Goal: Transaction & Acquisition: Purchase product/service

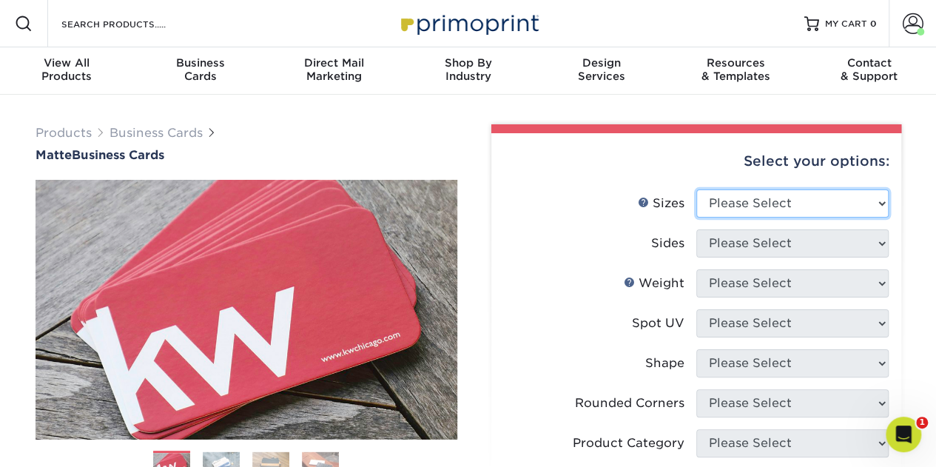
click at [785, 204] on select "Please Select 1.5" x 3.5" - Mini 1.75" x 3.5" - Mini 2" x 2" - Square 2" x 3" -…" at bounding box center [792, 203] width 192 height 28
select select "2.00x3.50"
click at [696, 189] on select "Please Select 1.5" x 3.5" - Mini 1.75" x 3.5" - Mini 2" x 2" - Square 2" x 3" -…" at bounding box center [792, 203] width 192 height 28
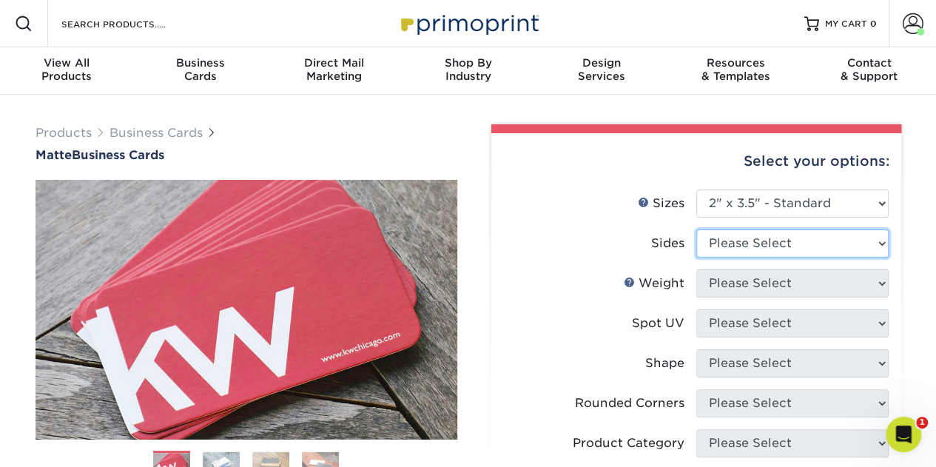
click at [764, 233] on select "Please Select Print Both Sides Print Front Only" at bounding box center [792, 243] width 192 height 28
select select "13abbda7-1d64-4f25-8bb2-c179b224825d"
click at [696, 229] on select "Please Select Print Both Sides Print Front Only" at bounding box center [792, 243] width 192 height 28
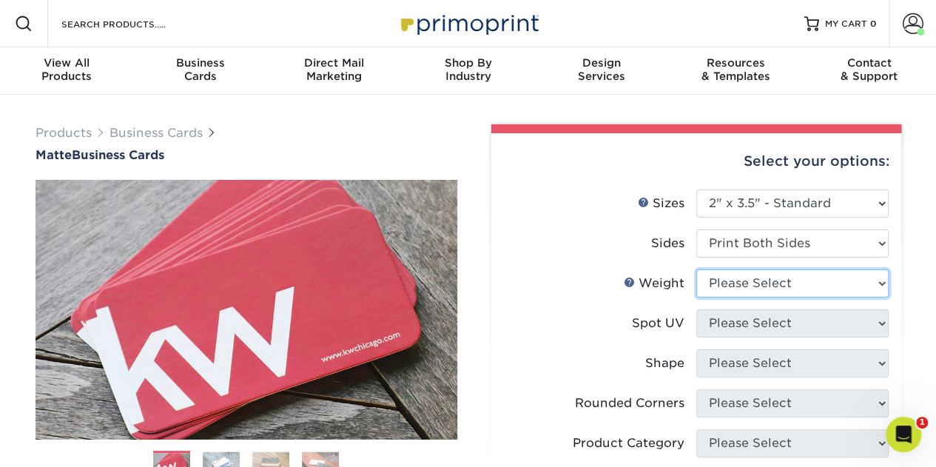
click at [765, 288] on select "Please Select 16PT 14PT" at bounding box center [792, 283] width 192 height 28
select select "16PT"
click at [696, 269] on select "Please Select 16PT 14PT" at bounding box center [792, 283] width 192 height 28
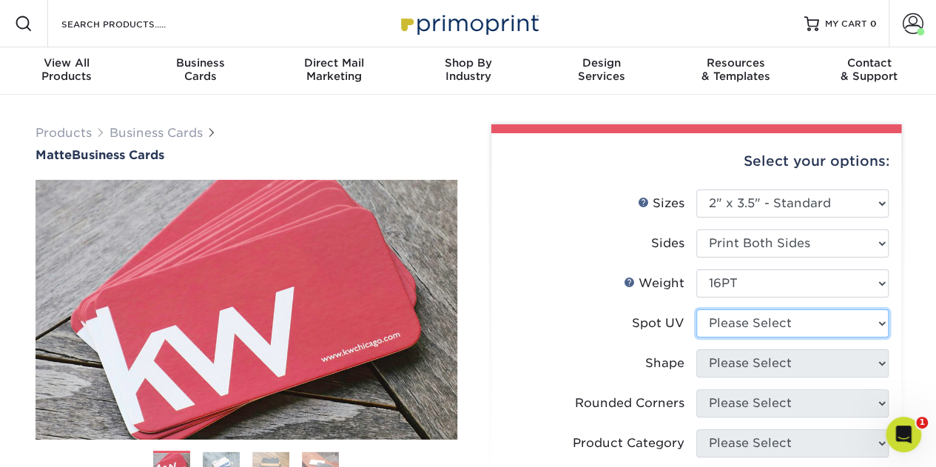
click at [748, 323] on select "Please Select No Spot UV Front and Back (Both Sides) Front Only Back Only" at bounding box center [792, 323] width 192 height 28
select select "3"
click at [696, 309] on select "Please Select No Spot UV Front and Back (Both Sides) Front Only Back Only" at bounding box center [792, 323] width 192 height 28
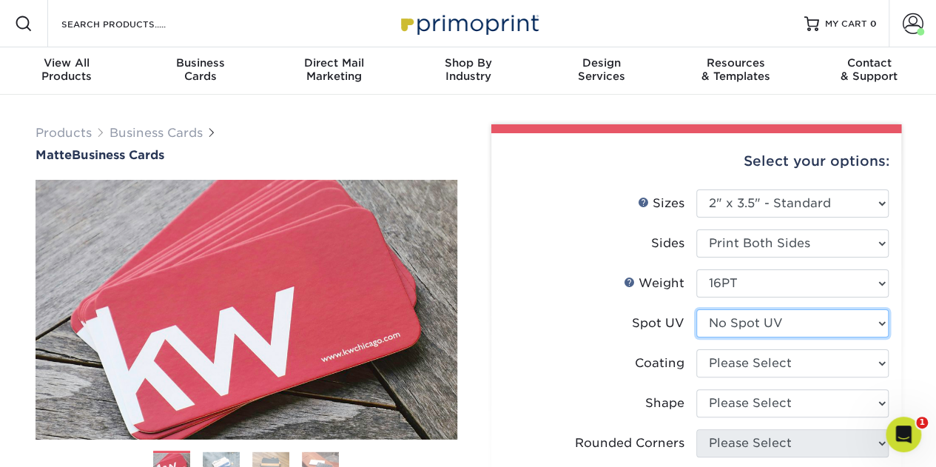
scroll to position [74, 0]
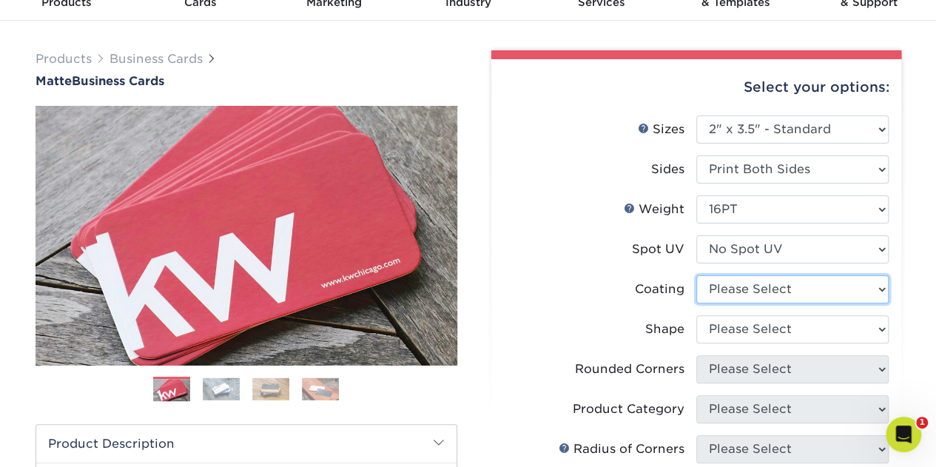
click at [744, 285] on select at bounding box center [792, 289] width 192 height 28
select select "121bb7b5-3b4d-429f-bd8d-bbf80e953313"
click at [696, 275] on select at bounding box center [792, 289] width 192 height 28
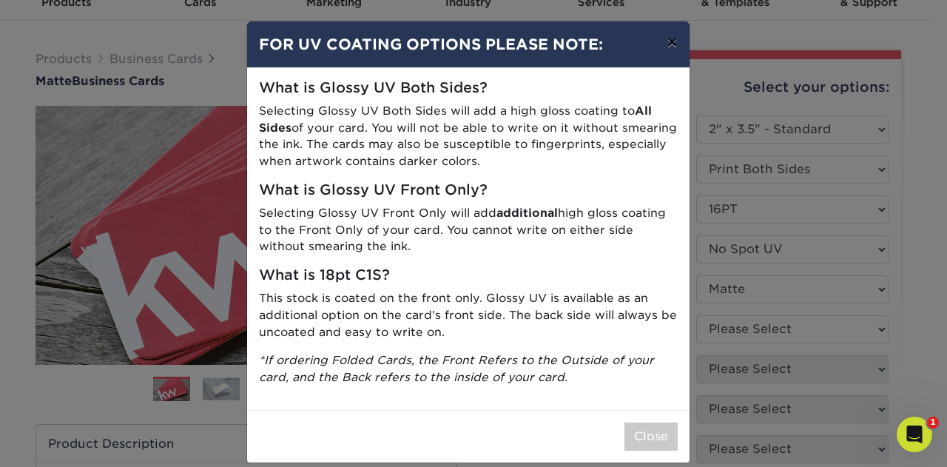
click at [666, 49] on button "×" at bounding box center [672, 41] width 34 height 41
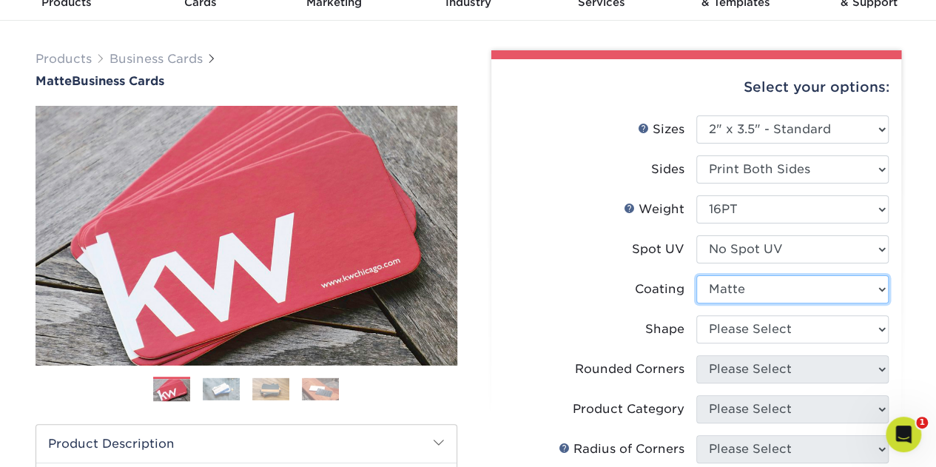
click at [741, 277] on select at bounding box center [792, 289] width 192 height 28
click at [696, 275] on select at bounding box center [792, 289] width 192 height 28
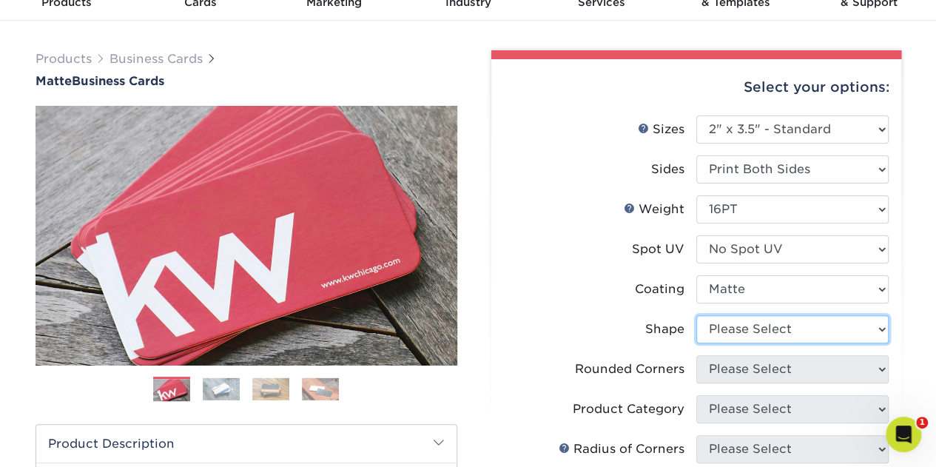
click at [746, 323] on select "Please Select Standard Oval" at bounding box center [792, 329] width 192 height 28
select select "standard"
click at [696, 315] on select "Please Select Standard Oval" at bounding box center [792, 329] width 192 height 28
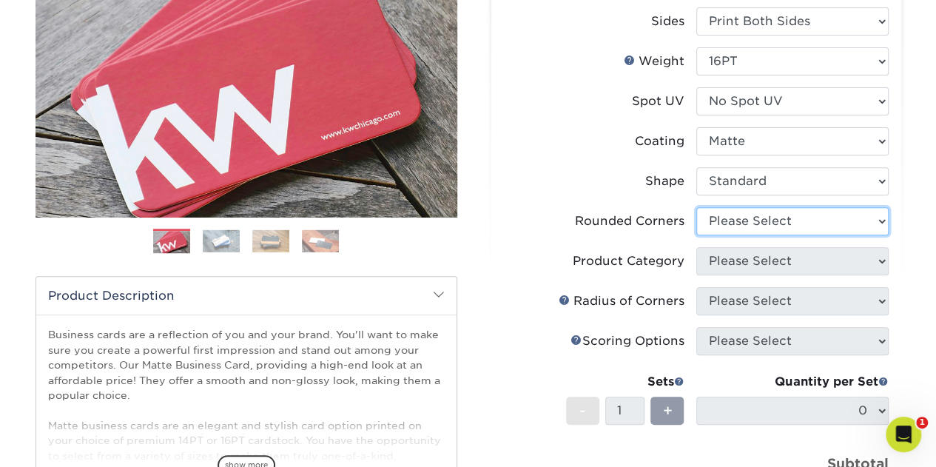
click at [717, 224] on select "Please Select Yes - Round 2 Corners Yes - Round 4 Corners No" at bounding box center [792, 221] width 192 height 28
click at [734, 226] on select "Please Select Yes - Round 2 Corners Yes - Round 4 Corners No" at bounding box center [792, 221] width 192 height 28
select select "0"
click at [696, 207] on select "Please Select Yes - Round 2 Corners Yes - Round 4 Corners No" at bounding box center [792, 221] width 192 height 28
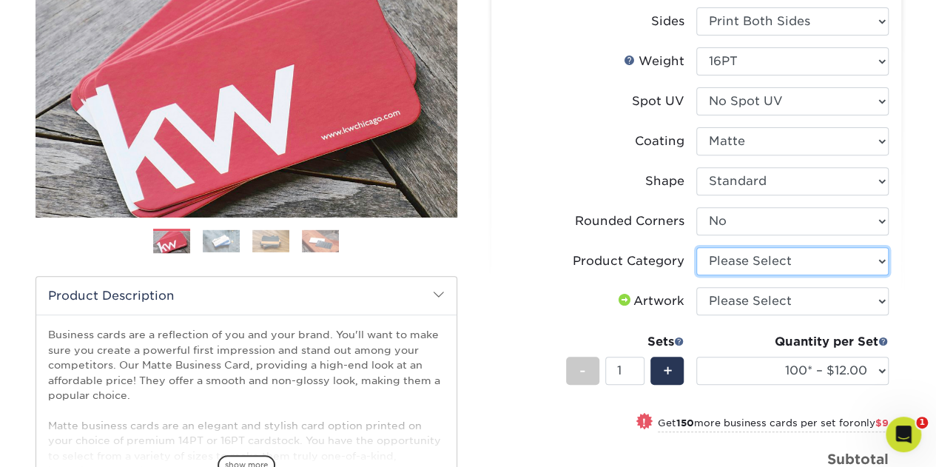
click at [756, 263] on select "Please Select Business Cards" at bounding box center [792, 261] width 192 height 28
select select "3b5148f1-0588-4f88-a218-97bcfdce65c1"
click at [696, 247] on select "Please Select Business Cards" at bounding box center [792, 261] width 192 height 28
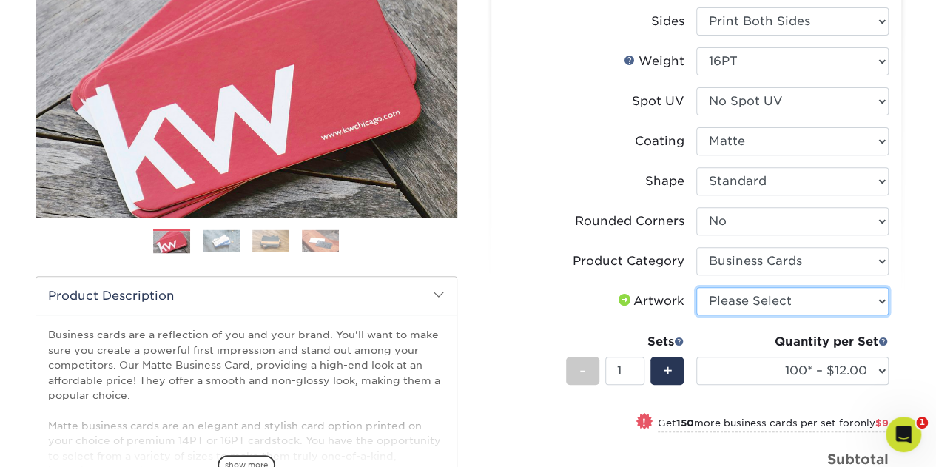
click at [733, 300] on select "Please Select I will upload files I need a design - $100" at bounding box center [792, 301] width 192 height 28
select select "upload"
click at [696, 287] on select "Please Select I will upload files I need a design - $100" at bounding box center [792, 301] width 192 height 28
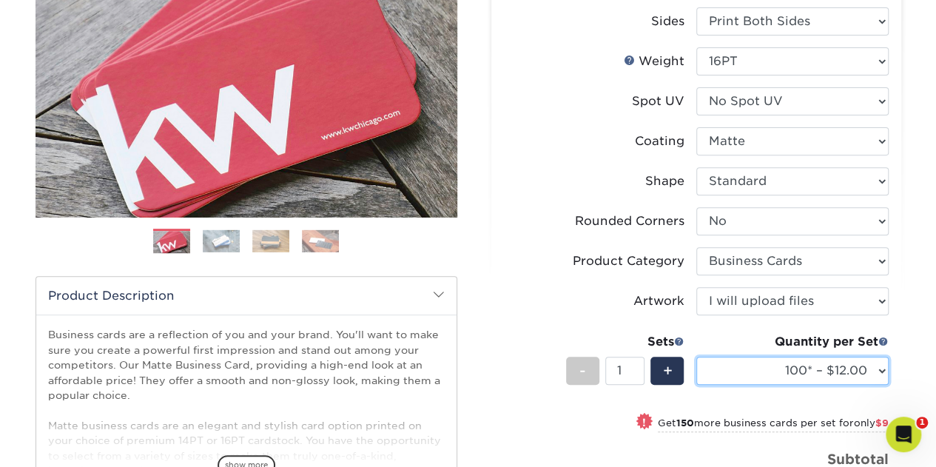
click at [789, 371] on select "100* – $12.00 250* – $21.00 500 – $42.00 1000 – $53.00 2500 – $95.00 5000 – $18…" at bounding box center [792, 370] width 192 height 28
select select "250* – $21.00"
click at [696, 356] on select "100* – $12.00 250* – $21.00 500 – $42.00 1000 – $53.00 2500 – $95.00 5000 – $18…" at bounding box center [792, 370] width 192 height 28
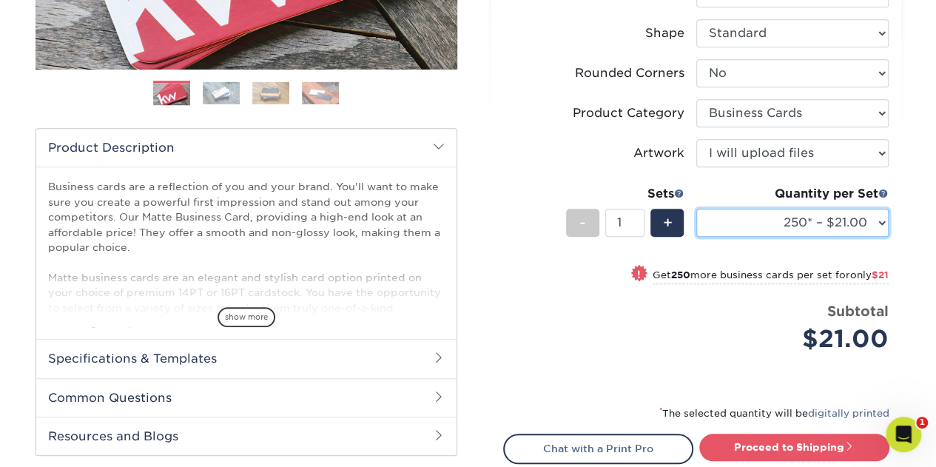
scroll to position [518, 0]
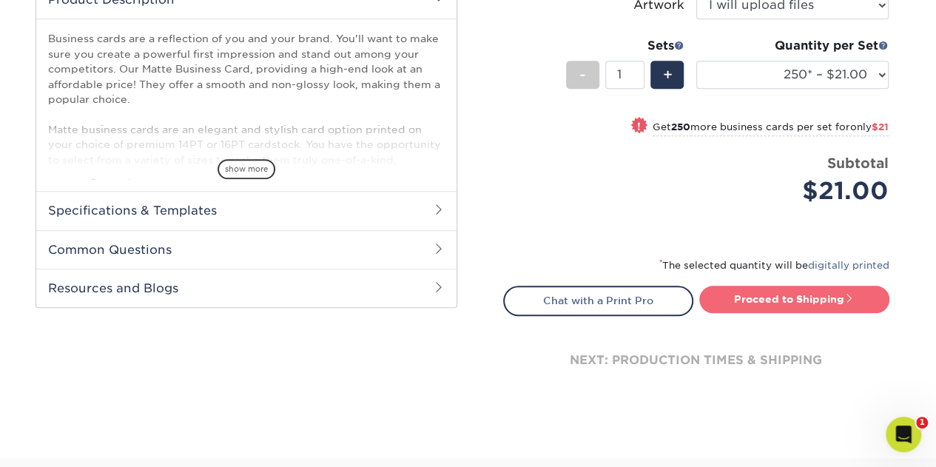
click at [788, 308] on link "Proceed to Shipping" at bounding box center [794, 298] width 190 height 27
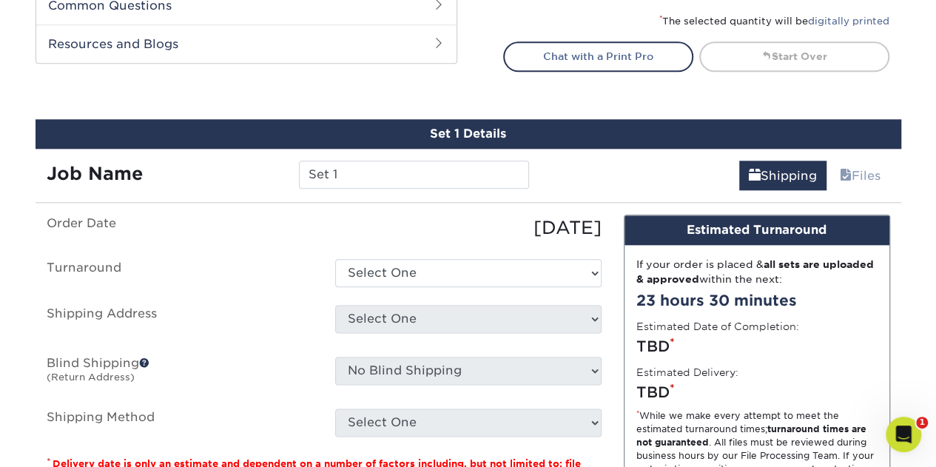
scroll to position [843, 0]
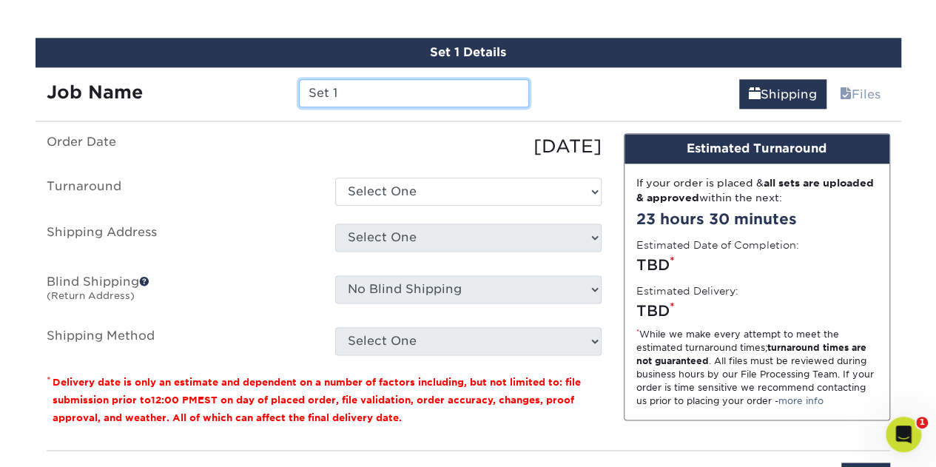
drag, startPoint x: 371, startPoint y: 92, endPoint x: 263, endPoint y: 69, distance: 111.3
click at [264, 87] on div "Job Name Set 1" at bounding box center [288, 93] width 505 height 28
type input "Corrie"
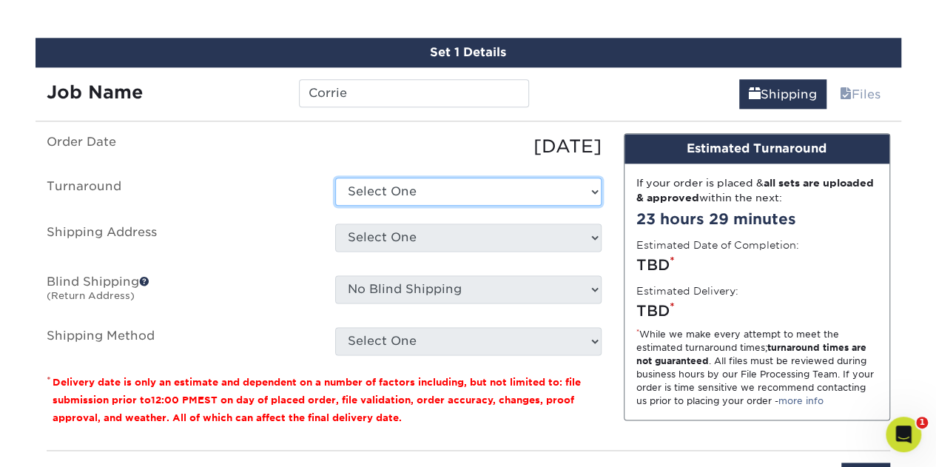
click at [473, 190] on select "Select One 2-4 Business Days 2 Day Next Business Day" at bounding box center [468, 192] width 266 height 28
select select "23721297-b68b-4846-ba83-3171e6bd9d78"
click at [335, 178] on select "Select One 2-4 Business Days 2 Day Next Business Day" at bounding box center [468, 192] width 266 height 28
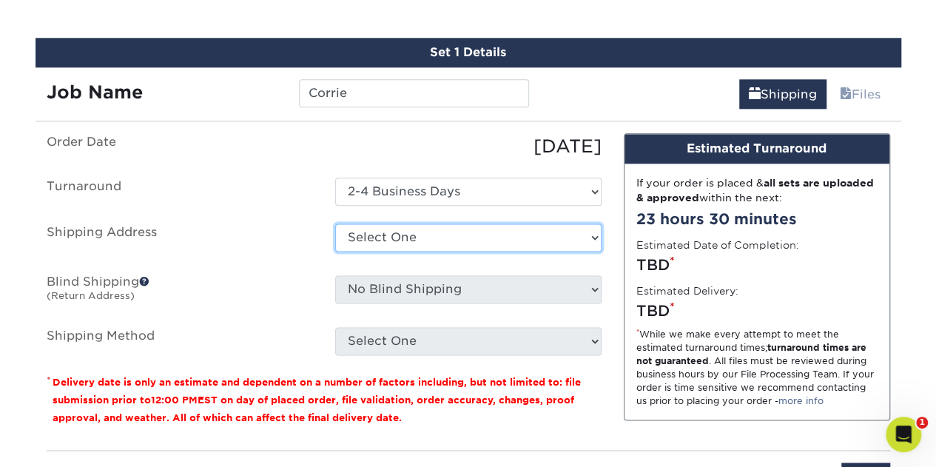
click at [431, 236] on select "Select One George Washington Hwy Heather Keene + Add New Address" at bounding box center [468, 237] width 266 height 28
select select "245772"
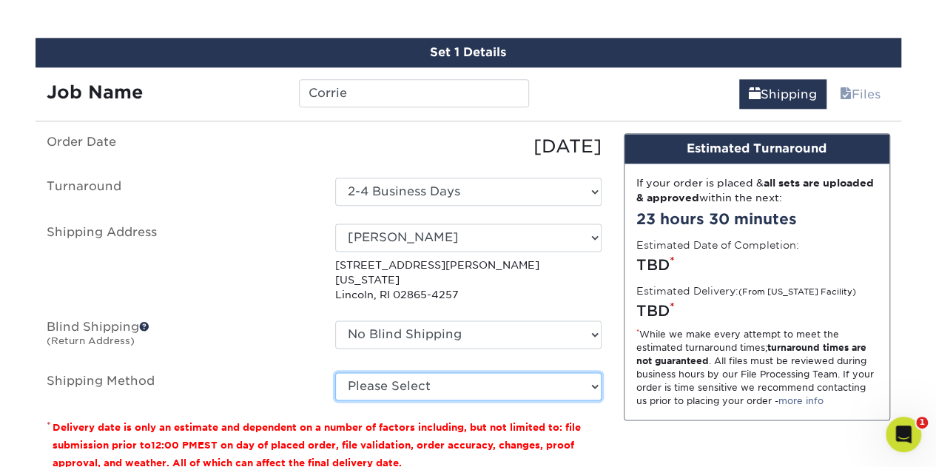
click at [464, 372] on select "Please Select Ground Shipping (+$7.84) 3 Day Shipping Service (+$15.34) 2 Day A…" at bounding box center [468, 386] width 266 height 28
select select "02"
click at [335, 372] on select "Please Select Ground Shipping (+$7.84) 3 Day Shipping Service (+$15.34) 2 Day A…" at bounding box center [468, 386] width 266 height 28
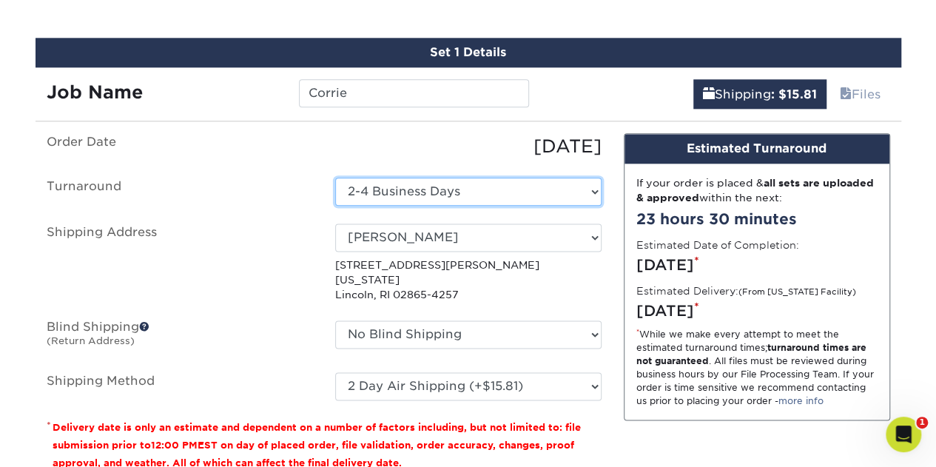
click at [398, 188] on select "Select One 2-4 Business Days 2 Day Next Business Day" at bounding box center [468, 192] width 266 height 28
select select "c35f0e2c-0ea3-4df9-a4f0-5530faf23bd7"
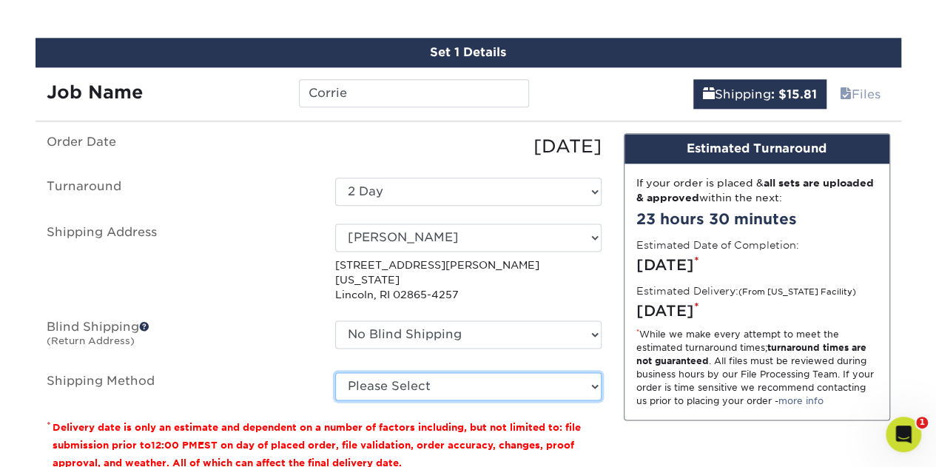
click at [434, 372] on select "Please Select Ground Shipping (+$7.84) 3 Day Shipping Service (+$15.34) 2 Day A…" at bounding box center [468, 386] width 266 height 28
click at [335, 372] on select "Please Select Ground Shipping (+$7.84) 3 Day Shipping Service (+$15.34) 2 Day A…" at bounding box center [468, 386] width 266 height 28
click at [467, 373] on select "Please Select Ground Shipping (+$7.84) 3 Day Shipping Service (+$15.34) 2 Day A…" at bounding box center [468, 386] width 266 height 28
select select "13"
click at [335, 372] on select "Please Select Ground Shipping (+$7.84) 3 Day Shipping Service (+$15.34) 2 Day A…" at bounding box center [468, 386] width 266 height 28
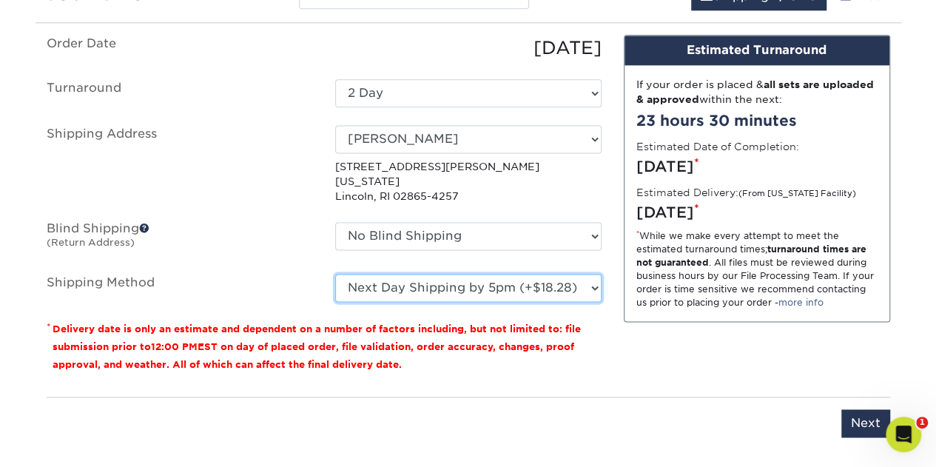
scroll to position [1065, 0]
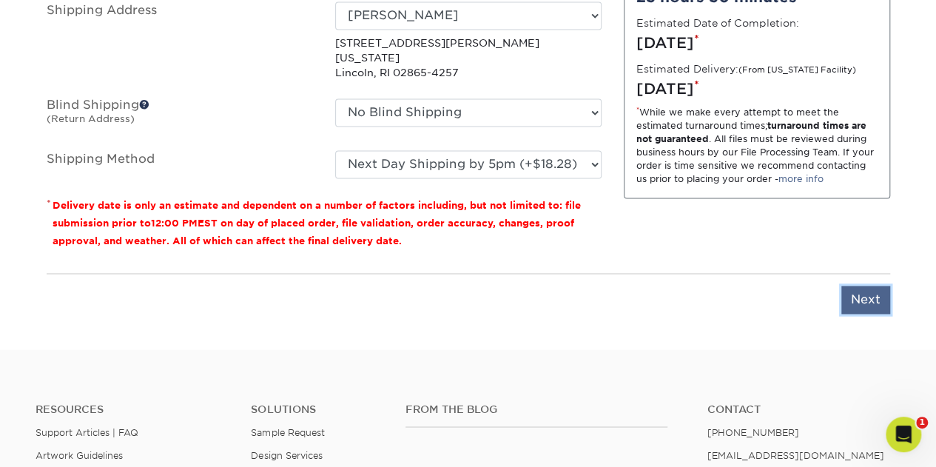
click at [874, 285] on input "Next" at bounding box center [865, 299] width 49 height 28
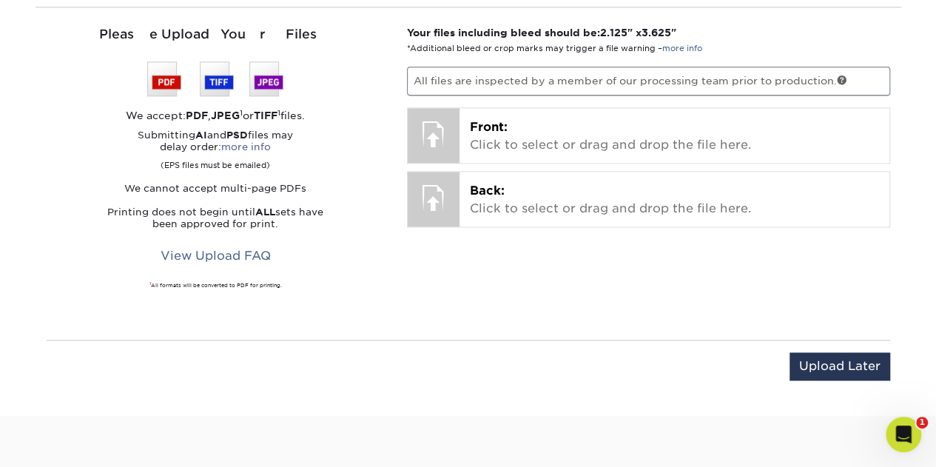
scroll to position [843, 0]
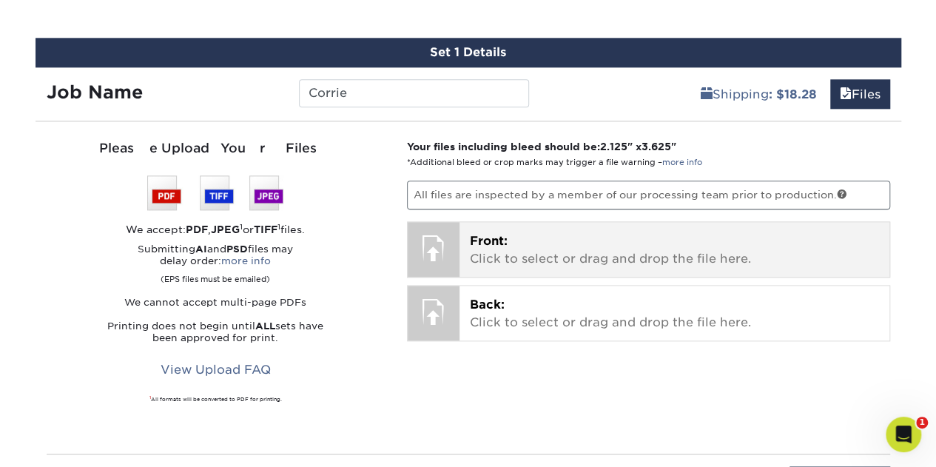
click at [496, 243] on span "Front:" at bounding box center [489, 241] width 38 height 14
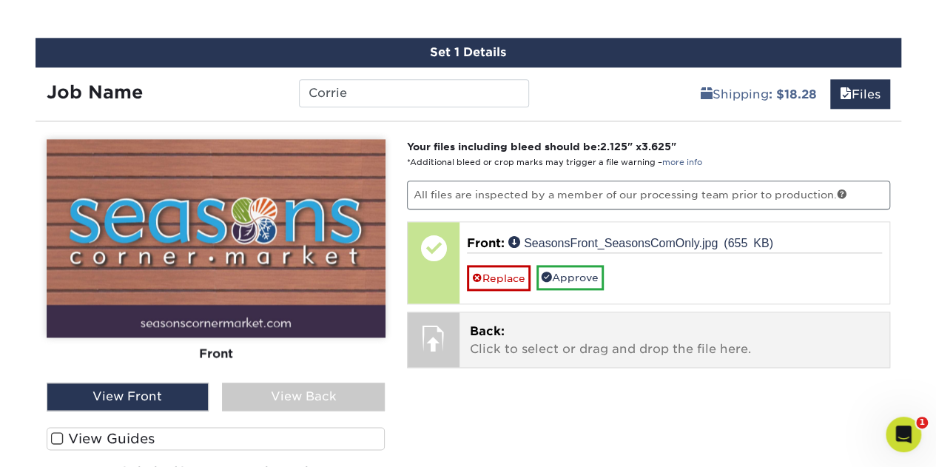
click at [578, 330] on p "Back: Click to select or drag and drop the file here." at bounding box center [674, 340] width 409 height 36
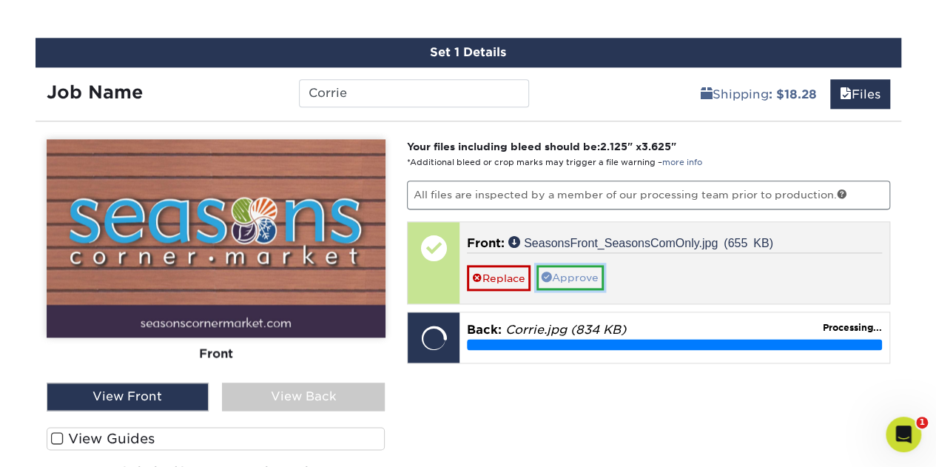
click at [589, 273] on link "Approve" at bounding box center [569, 277] width 67 height 25
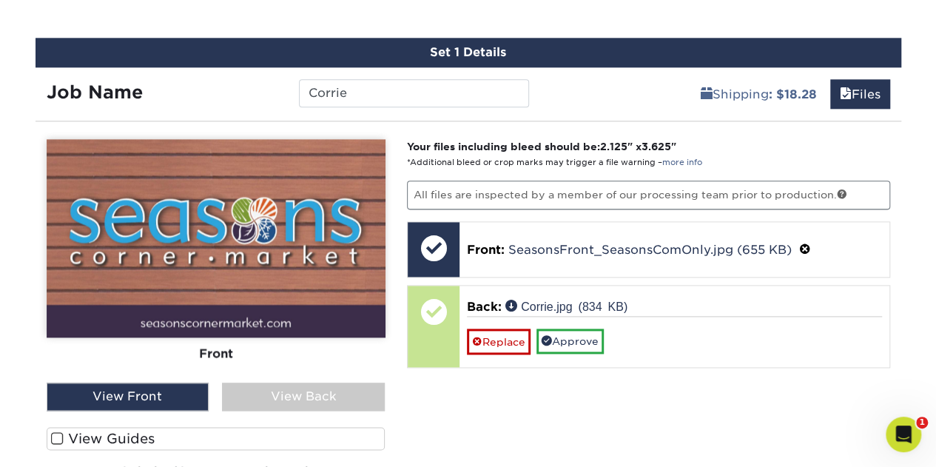
click at [339, 393] on div "View Back" at bounding box center [303, 396] width 163 height 28
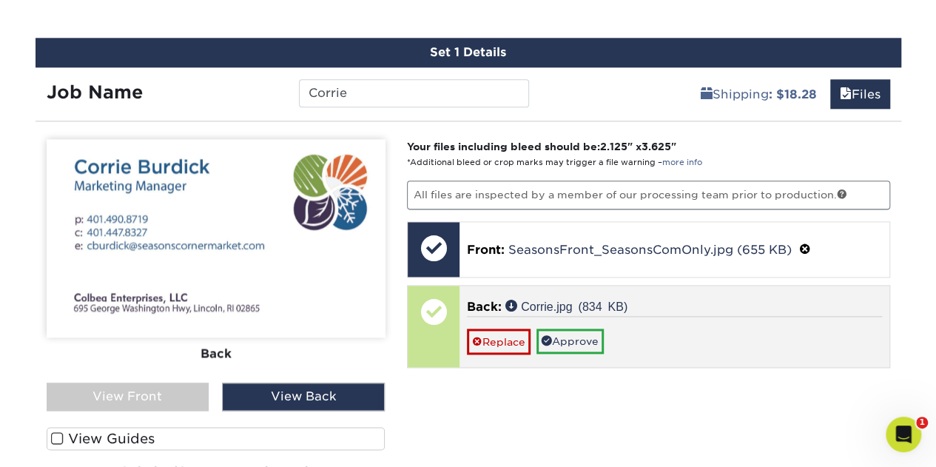
click at [433, 307] on div at bounding box center [434, 311] width 52 height 52
click at [571, 334] on link "Approve" at bounding box center [569, 340] width 67 height 25
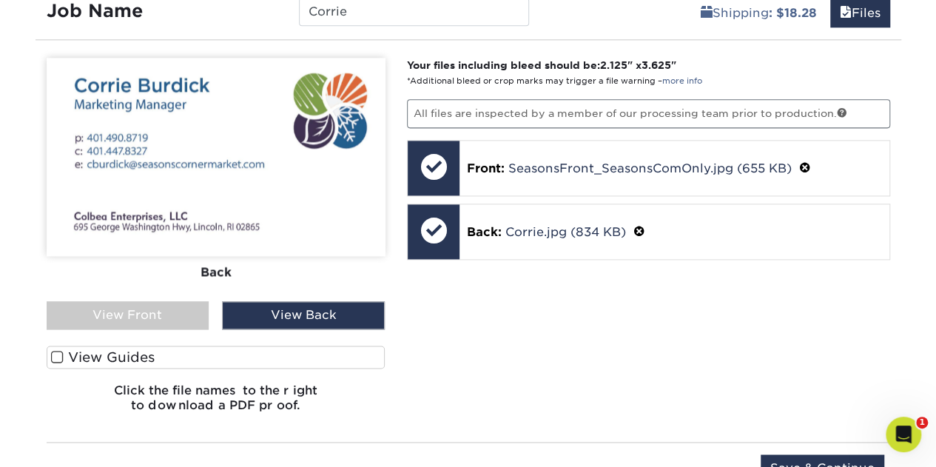
scroll to position [991, 0]
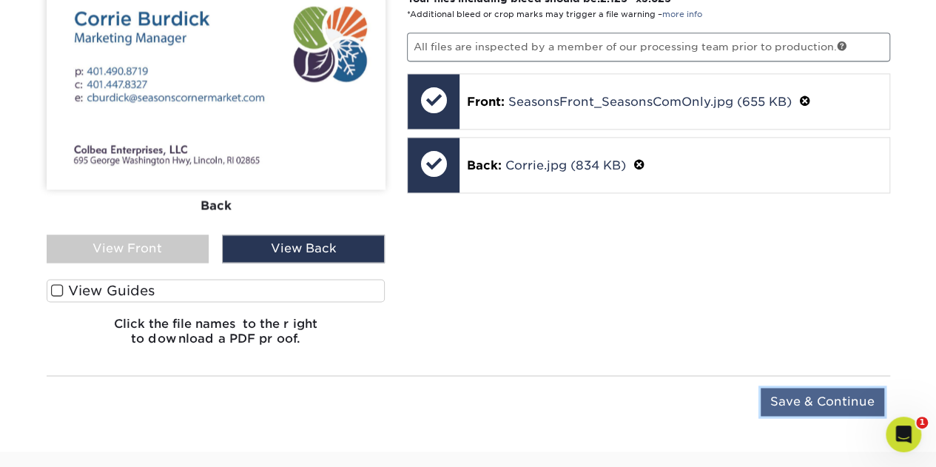
click at [802, 399] on input "Save & Continue" at bounding box center [822, 402] width 124 height 28
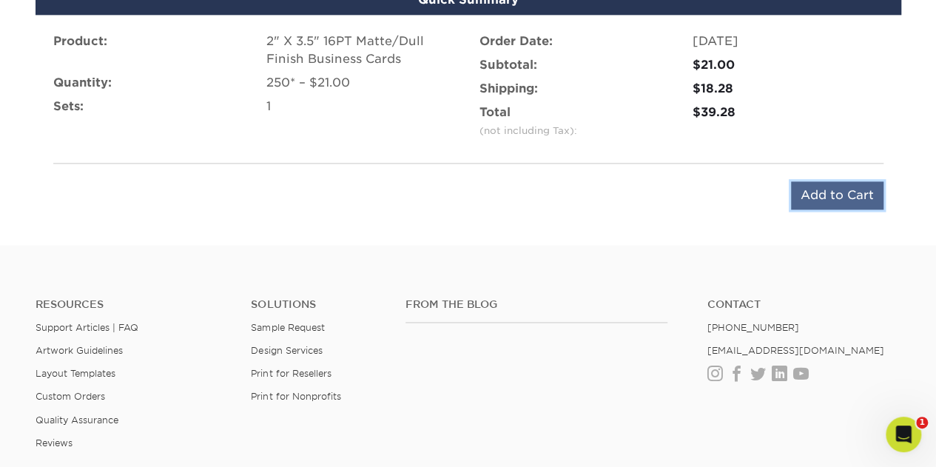
click at [847, 190] on input "Add to Cart" at bounding box center [837, 195] width 92 height 28
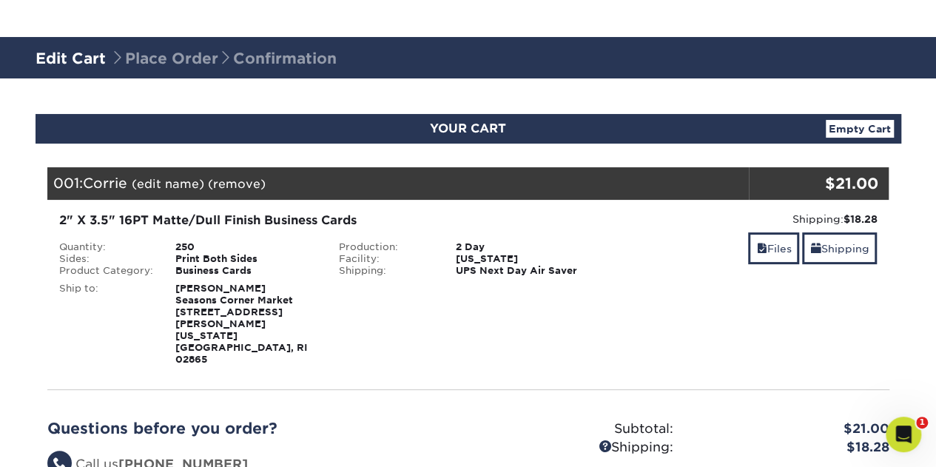
scroll to position [222, 0]
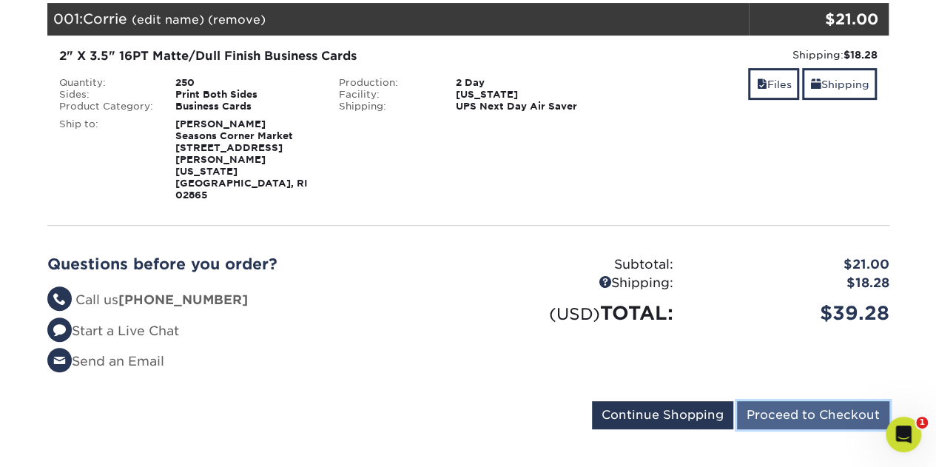
click at [831, 401] on input "Proceed to Checkout" at bounding box center [813, 415] width 152 height 28
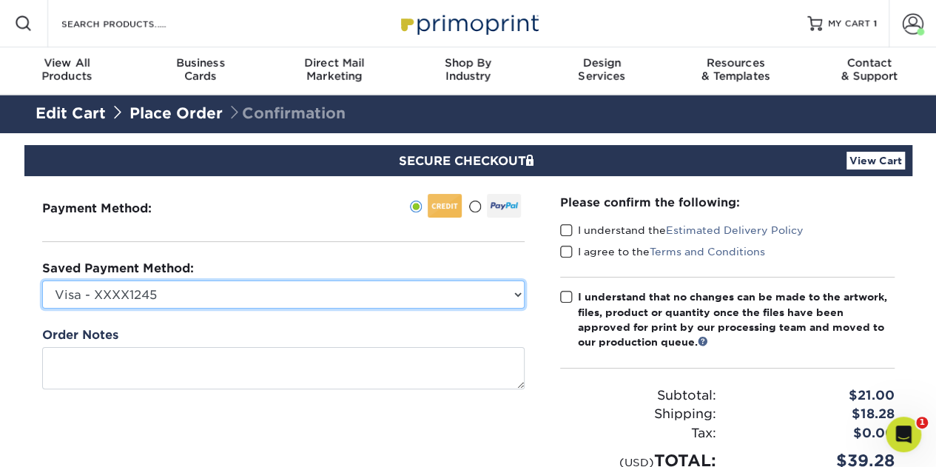
click at [163, 294] on select "Visa - XXXX1245 New Credit Card" at bounding box center [283, 294] width 482 height 28
select select
click at [42, 280] on select "Visa - XXXX1245 New Credit Card" at bounding box center [283, 294] width 482 height 28
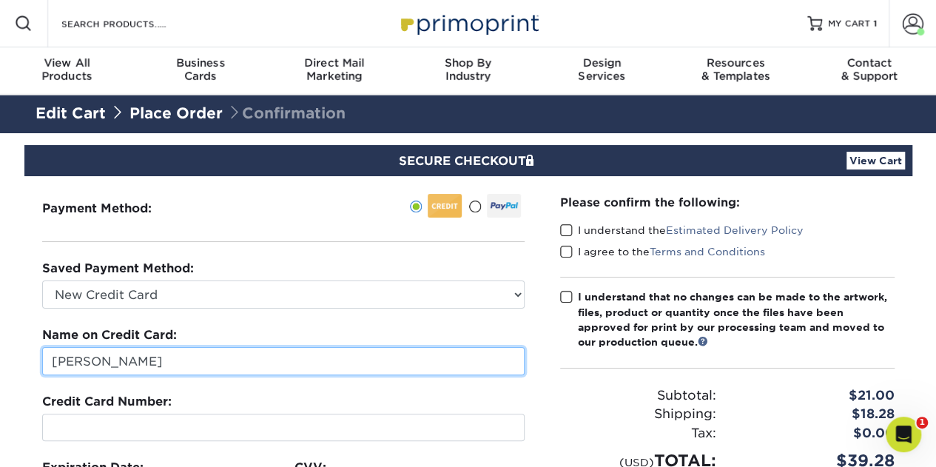
drag, startPoint x: 173, startPoint y: 360, endPoint x: 0, endPoint y: 371, distance: 173.4
click at [0, 371] on section "SECURE CHECKOUT View Cart Payment Method: Saved Payment Method:" at bounding box center [468, 459] width 936 height 653
type input "[PERSON_NAME]"
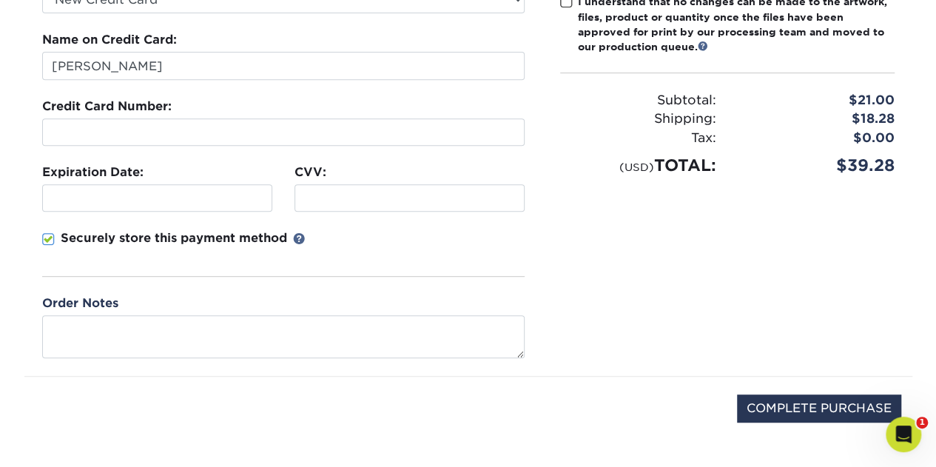
scroll to position [296, 0]
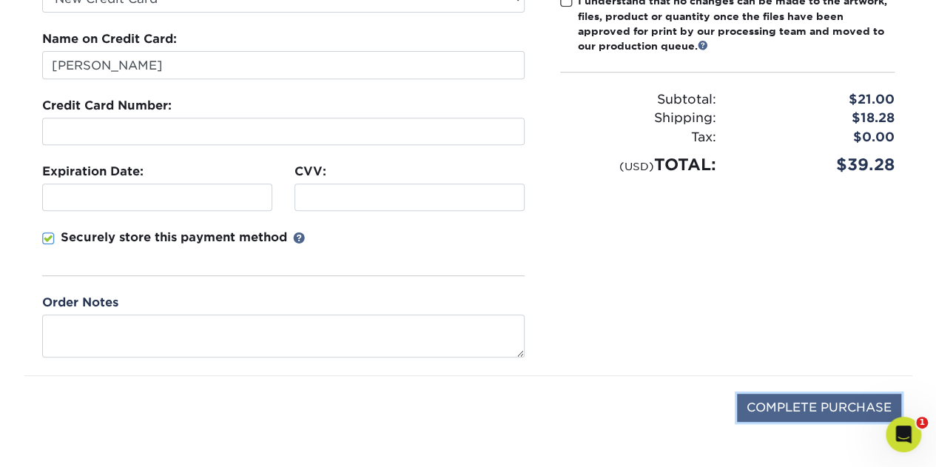
click at [776, 400] on input "COMPLETE PURCHASE" at bounding box center [819, 407] width 164 height 28
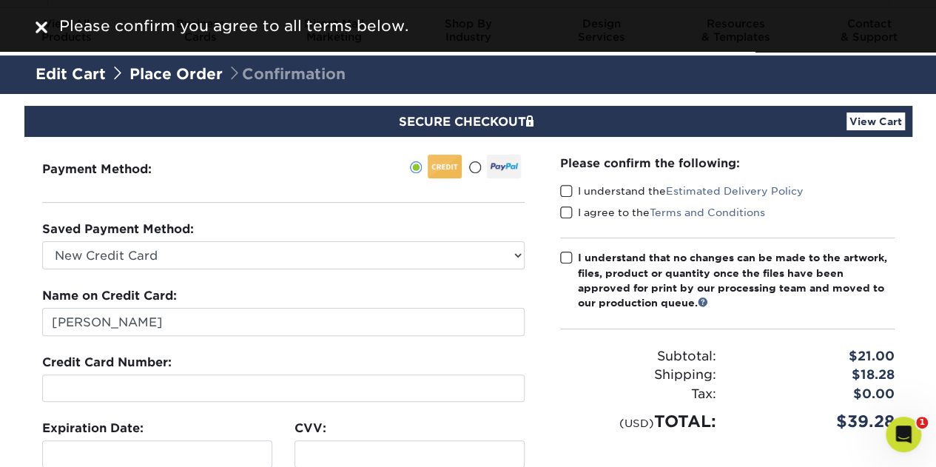
scroll to position [0, 0]
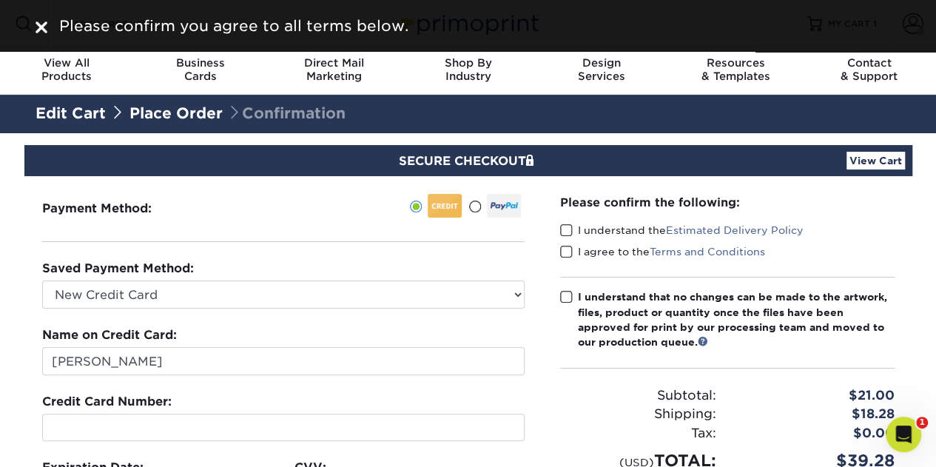
click at [568, 230] on span at bounding box center [566, 230] width 13 height 14
click at [0, 0] on input "I understand the Estimated Delivery Policy" at bounding box center [0, 0] width 0 height 0
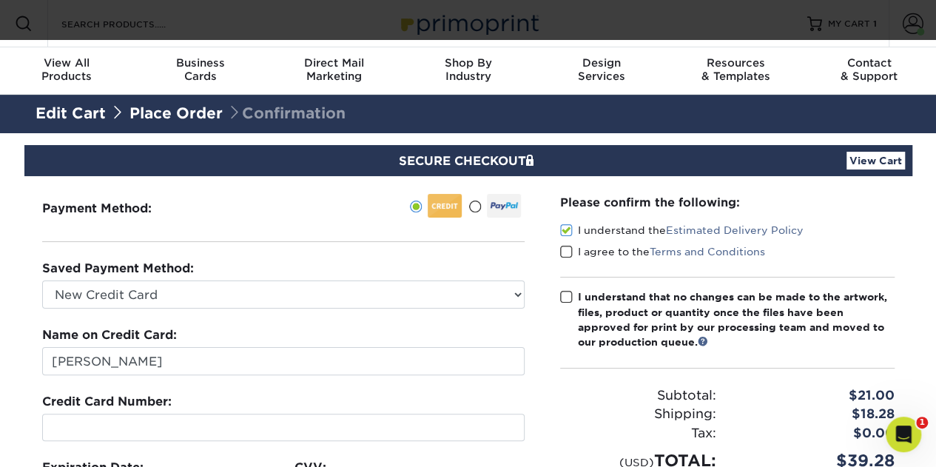
click at [569, 249] on span at bounding box center [566, 252] width 13 height 14
click at [0, 0] on input "I agree to the Terms and Conditions" at bounding box center [0, 0] width 0 height 0
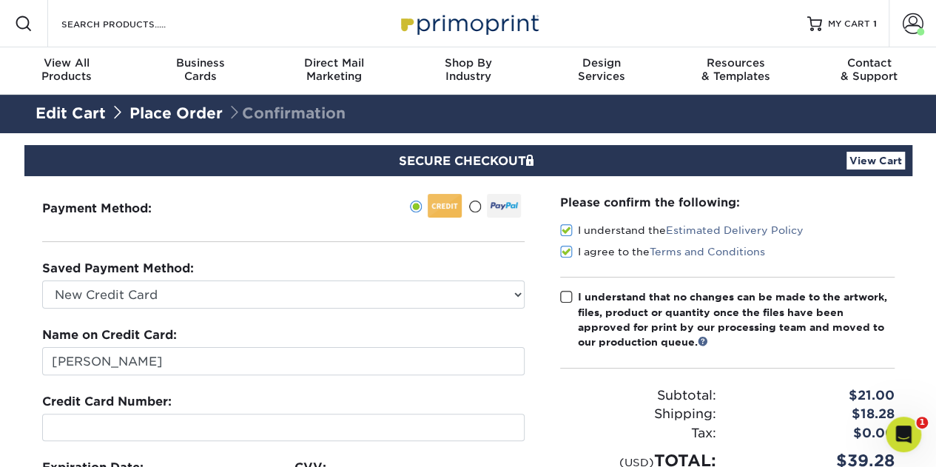
click at [567, 300] on span at bounding box center [566, 297] width 13 height 14
click at [0, 0] on input "I understand that no changes can be made to the artwork, files, product or quan…" at bounding box center [0, 0] width 0 height 0
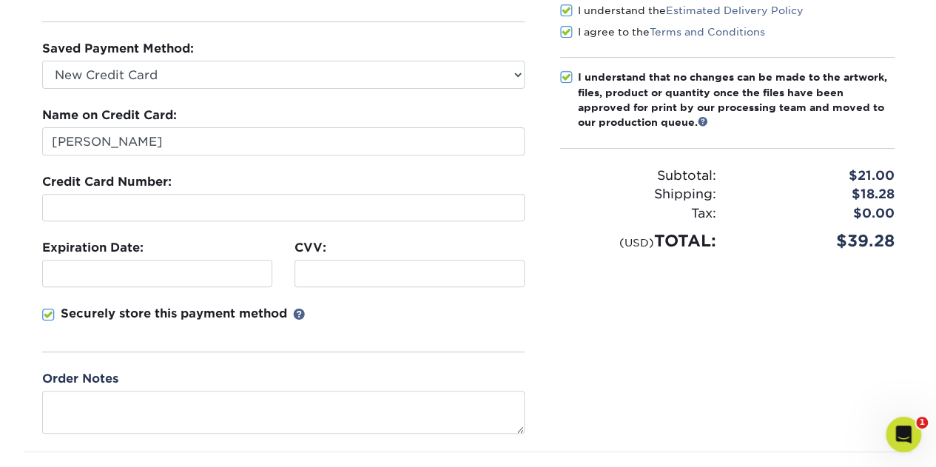
scroll to position [370, 0]
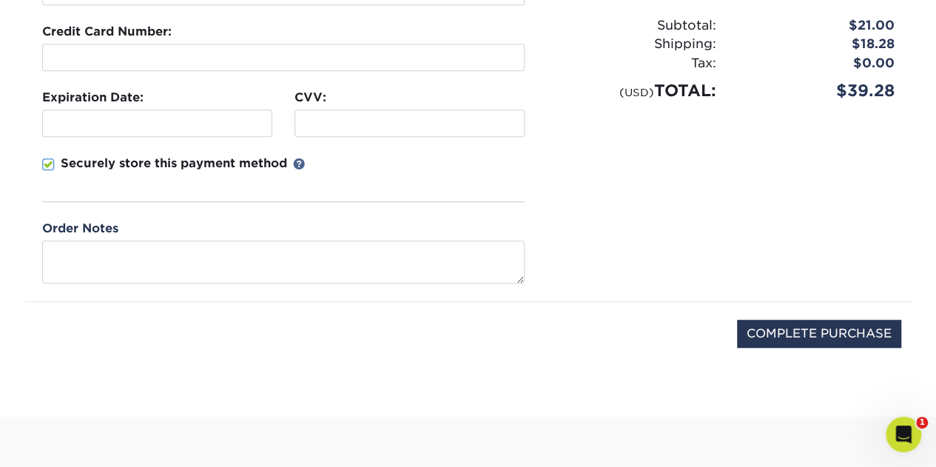
click at [829, 314] on div "COMPLETE PURCHASE" at bounding box center [468, 341] width 865 height 79
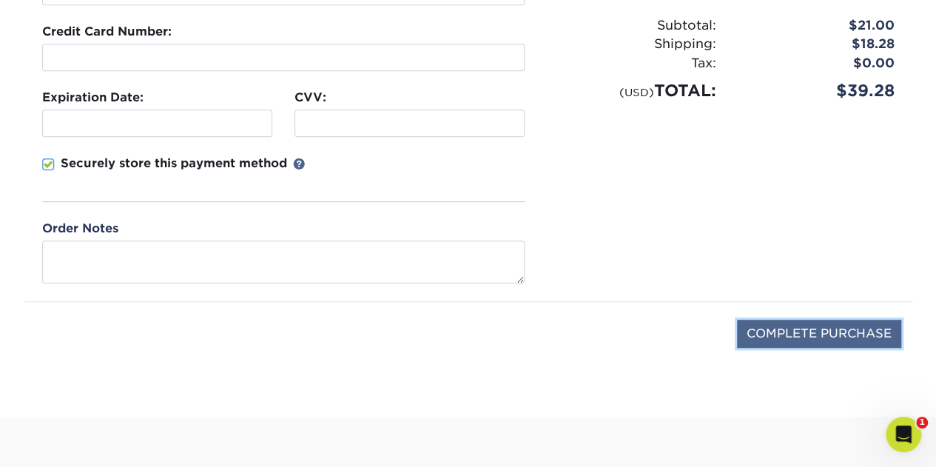
click at [833, 322] on input "COMPLETE PURCHASE" at bounding box center [819, 334] width 164 height 28
type input "PROCESSING, PLEASE WAIT..."
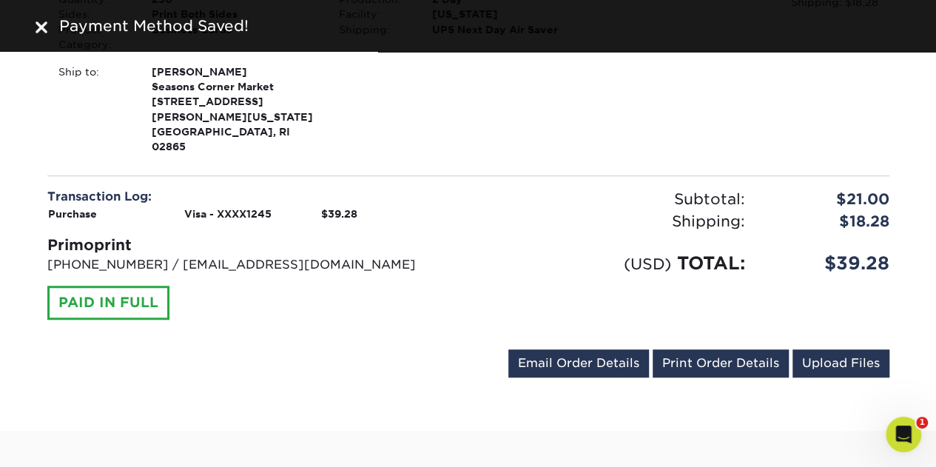
scroll to position [592, 0]
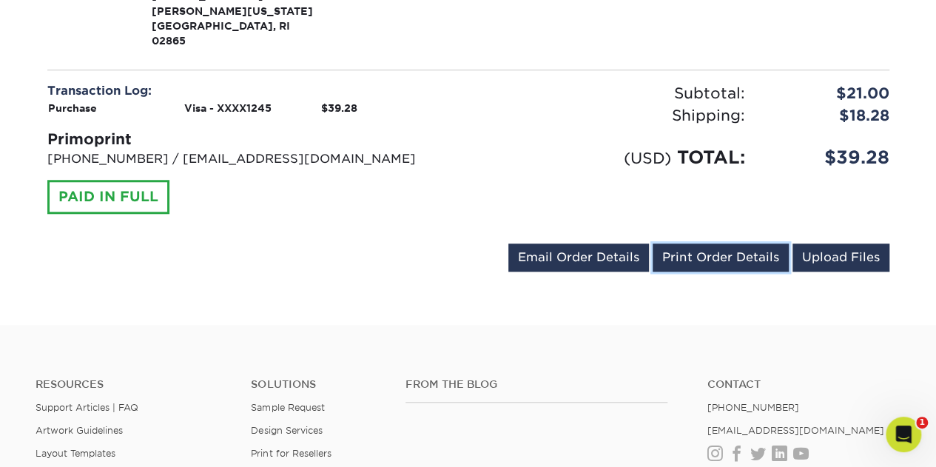
drag, startPoint x: 698, startPoint y: 226, endPoint x: 738, endPoint y: 410, distance: 189.2
click at [698, 243] on link "Print Order Details" at bounding box center [720, 257] width 136 height 28
